Goal: Task Accomplishment & Management: Use online tool/utility

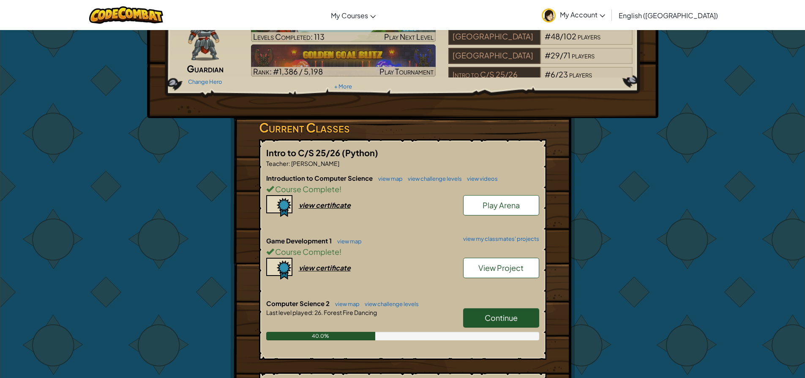
scroll to position [127, 0]
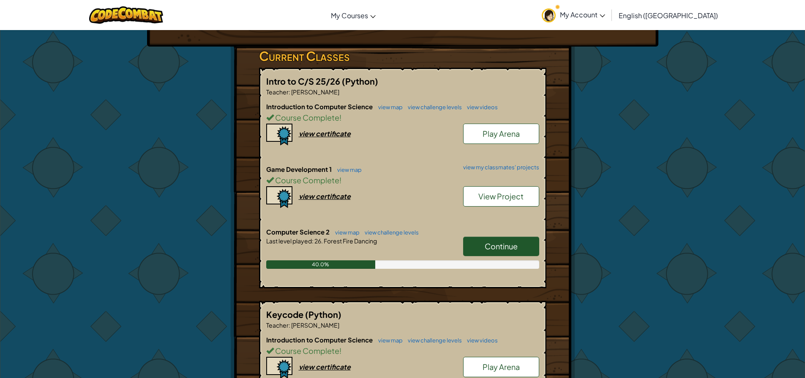
click at [524, 250] on link "Continue" at bounding box center [501, 245] width 76 height 19
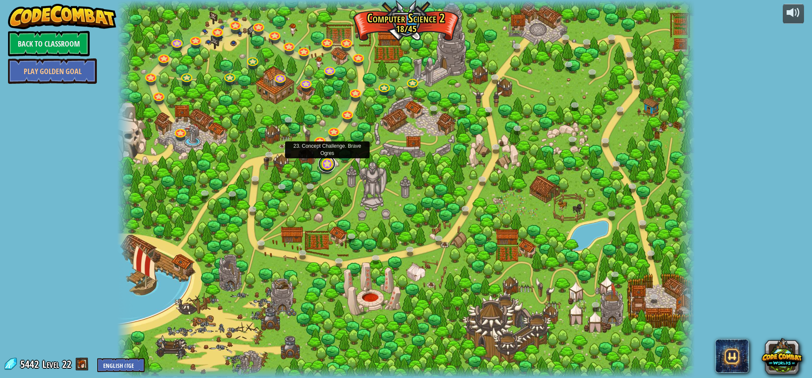
click at [331, 165] on link at bounding box center [326, 163] width 17 height 17
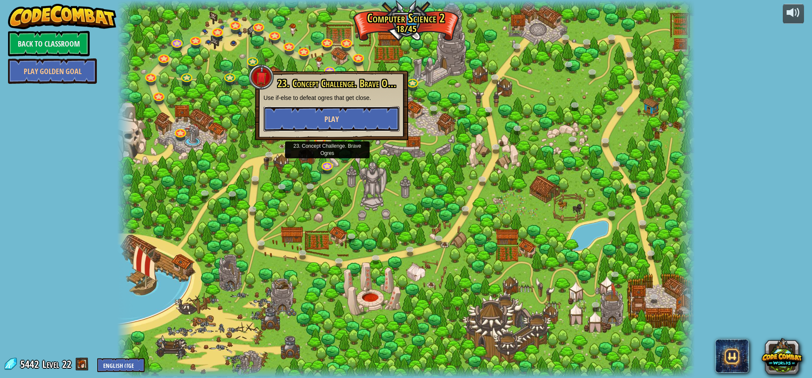
click at [331, 117] on span "Play" at bounding box center [331, 119] width 14 height 11
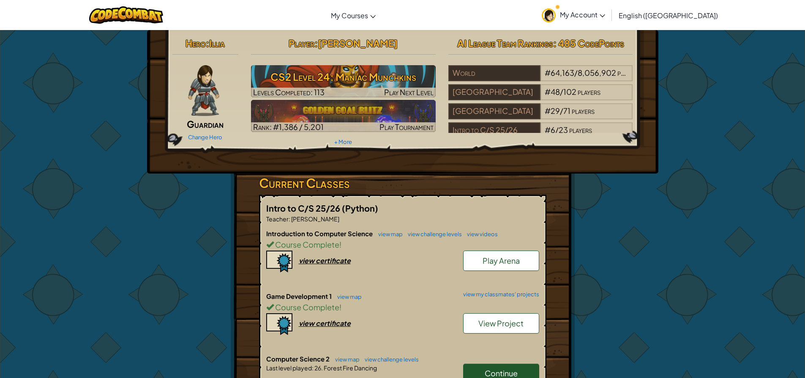
click at [519, 363] on link "Continue" at bounding box center [501, 372] width 76 height 19
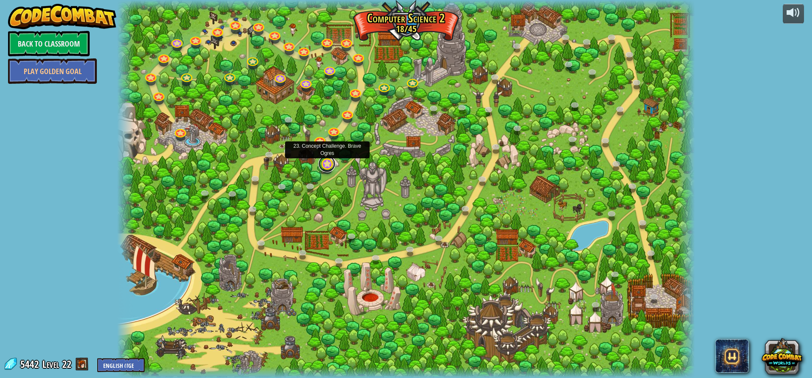
click at [328, 167] on link at bounding box center [326, 163] width 17 height 17
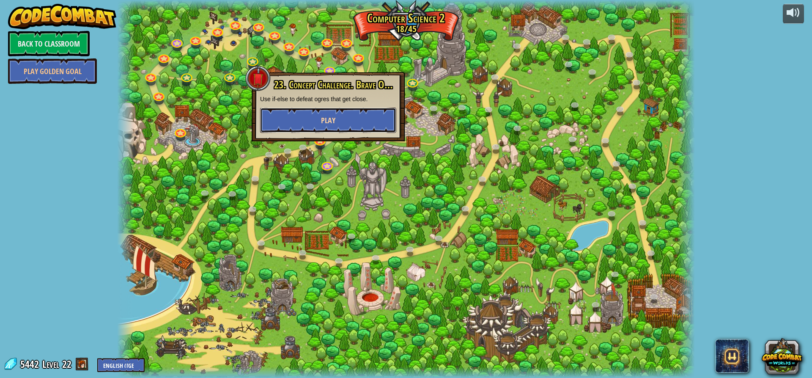
click at [328, 116] on span "Play" at bounding box center [328, 120] width 14 height 11
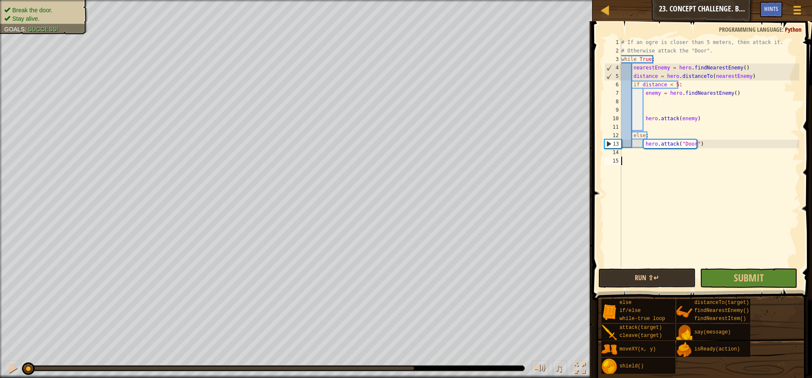
click at [805, 88] on span at bounding box center [703, 149] width 226 height 304
drag, startPoint x: 811, startPoint y: 88, endPoint x: 773, endPoint y: 82, distance: 38.9
click at [805, 95] on span at bounding box center [703, 149] width 226 height 304
click at [773, 82] on div "1 2 3 4 5 6 7 8 9 10 11 12 13 14 15 # If an ogre is closer than 5 meters, then …" at bounding box center [701, 177] width 222 height 304
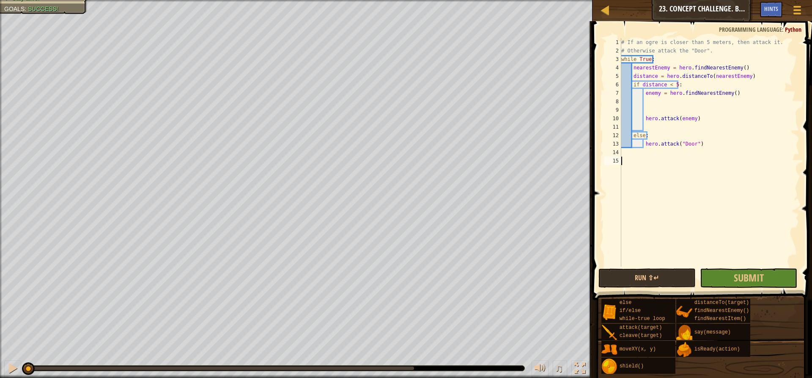
drag, startPoint x: 72, startPoint y: 18, endPoint x: 87, endPoint y: 19, distance: 14.8
click at [87, 19] on div "Break the door. Stay alive. Goals : Success!" at bounding box center [38, 15] width 97 height 40
click at [427, 0] on html "Map Computer Science 2 23. Concept Challenge. Brave Ogres Game Menu Done Hints …" at bounding box center [406, 0] width 812 height 0
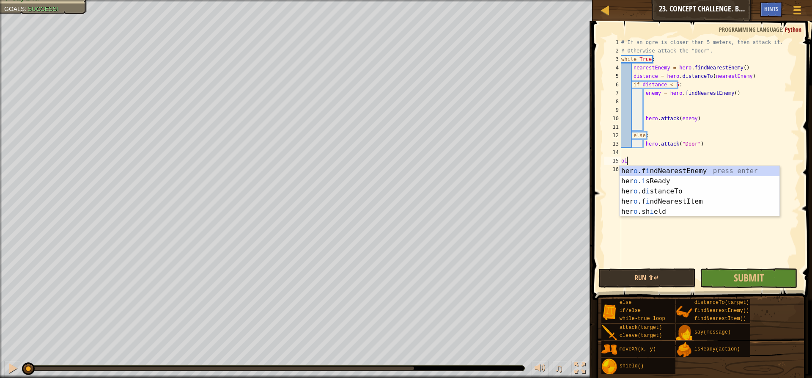
type textarea "o"
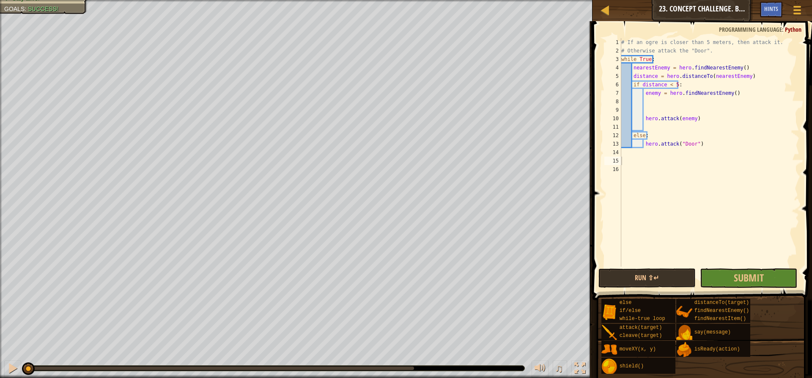
click at [598, 9] on div "Map Computer Science 2 23. Concept Challenge. Brave Ogres Game Menu Done Hints" at bounding box center [701, 10] width 219 height 21
click at [607, 10] on div at bounding box center [604, 10] width 11 height 11
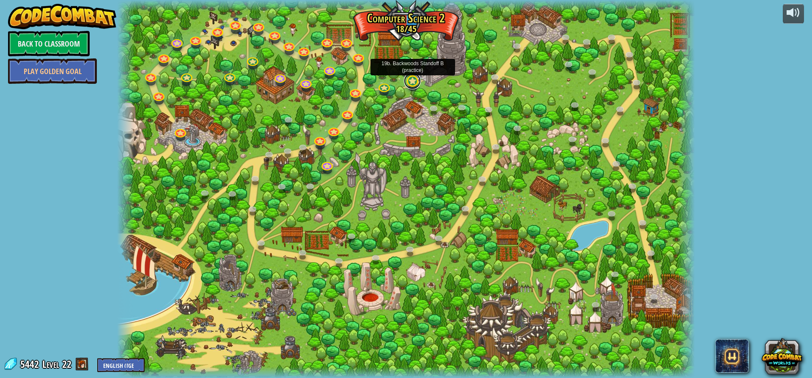
click at [409, 83] on link at bounding box center [412, 80] width 17 height 17
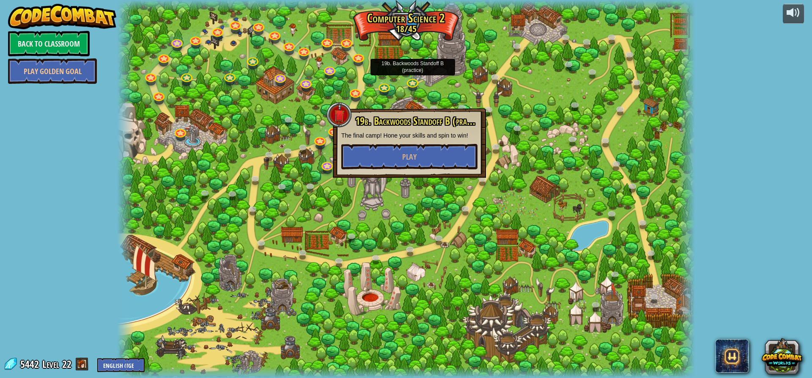
click at [328, 222] on div at bounding box center [405, 189] width 577 height 378
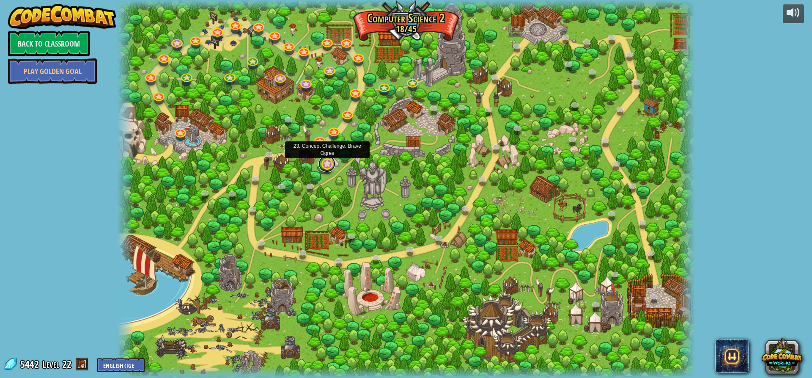
click at [329, 159] on link at bounding box center [326, 163] width 17 height 17
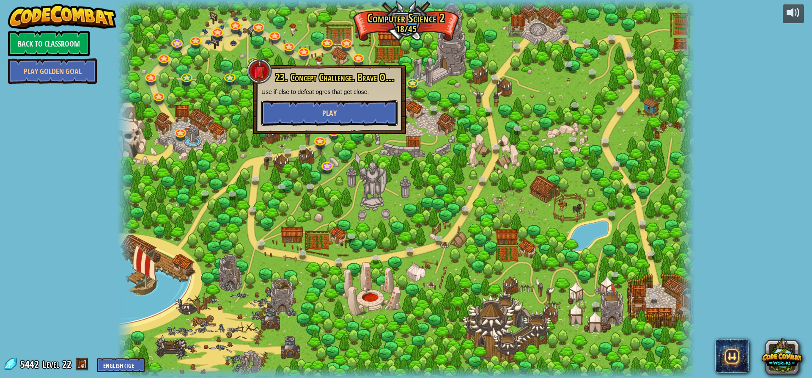
click at [328, 121] on button "Play" at bounding box center [329, 112] width 136 height 25
